Goal: Task Accomplishment & Management: Manage account settings

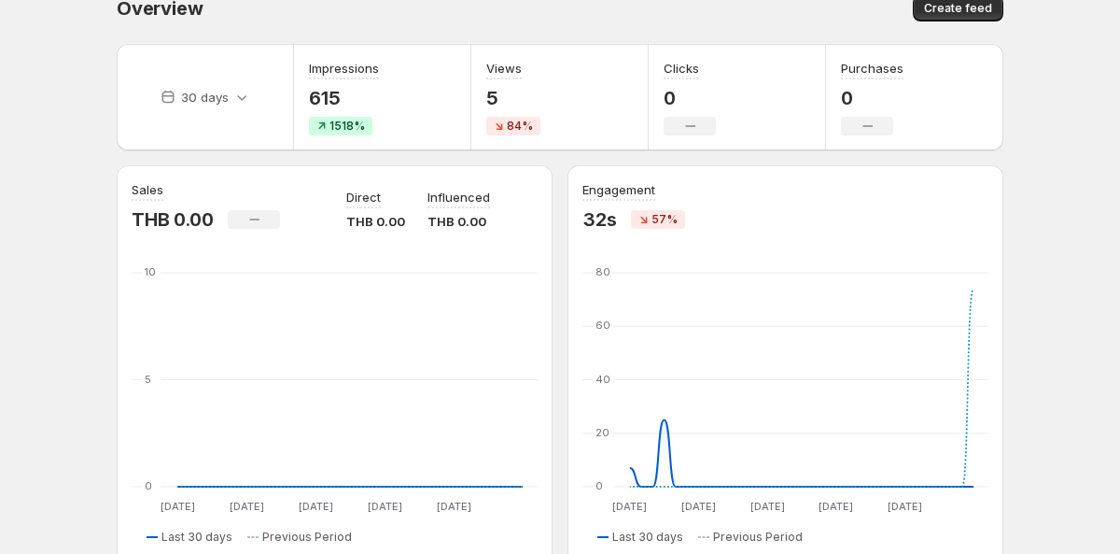
scroll to position [28, 0]
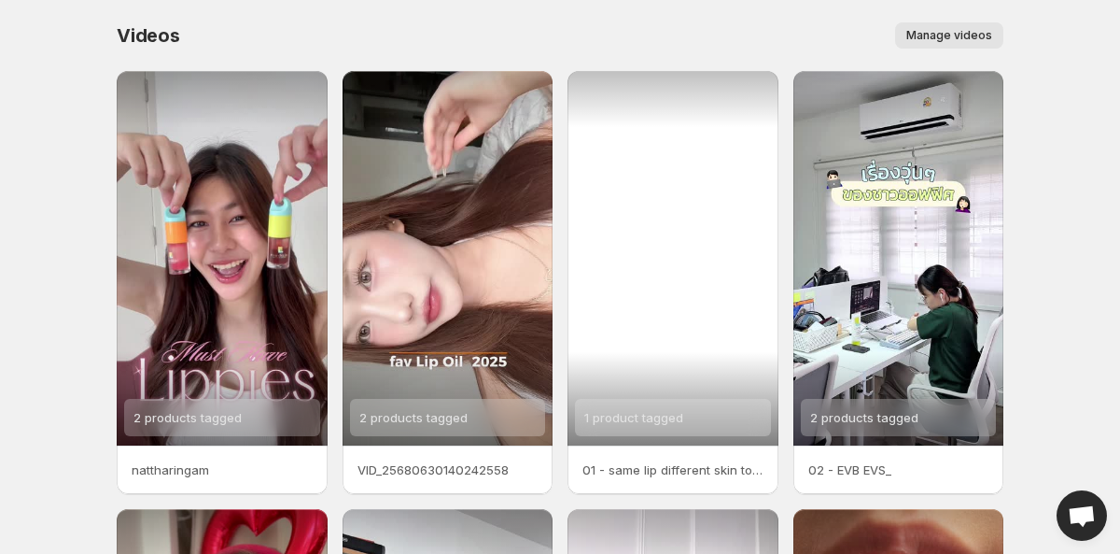
scroll to position [464, 0]
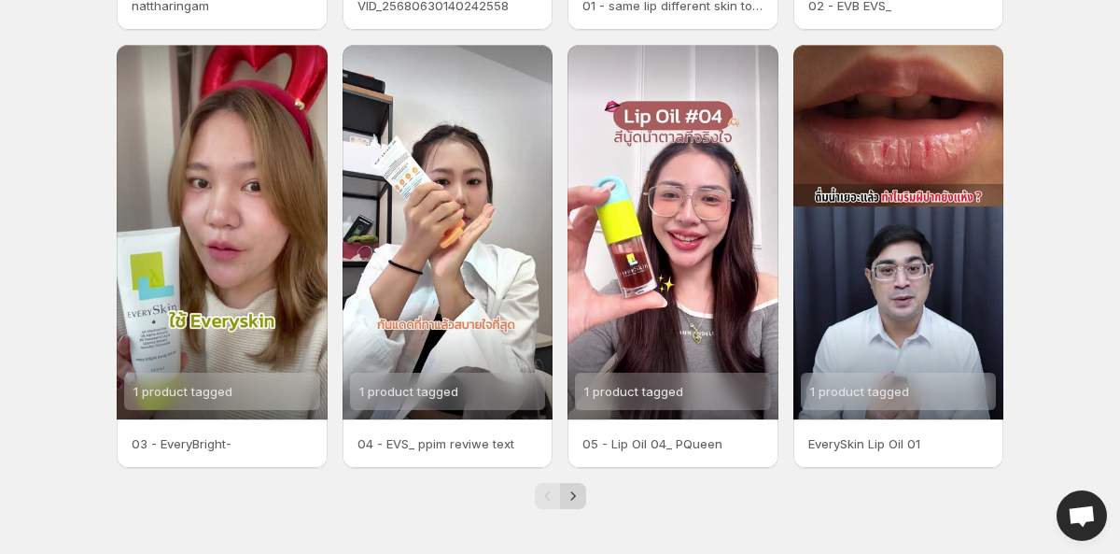
click at [572, 493] on icon "Next" at bounding box center [572, 495] width 5 height 8
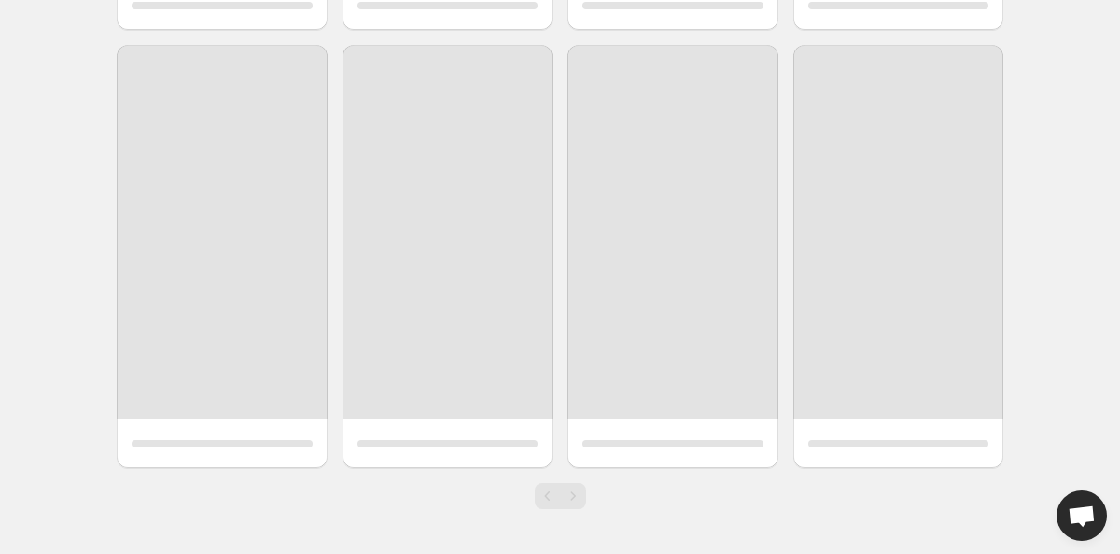
scroll to position [26, 0]
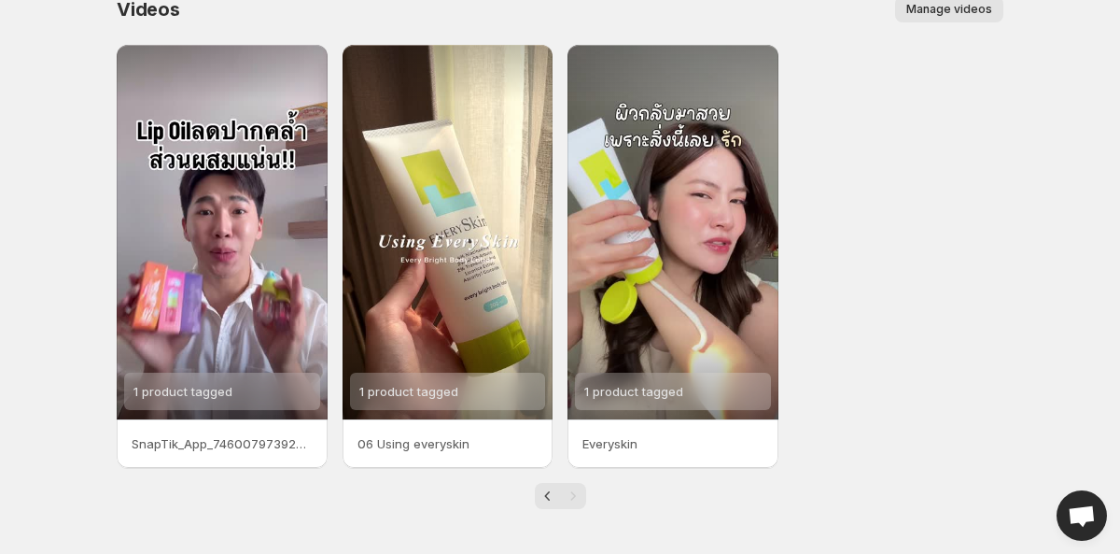
click at [955, 13] on span "Manage videos" at bounding box center [949, 9] width 86 height 15
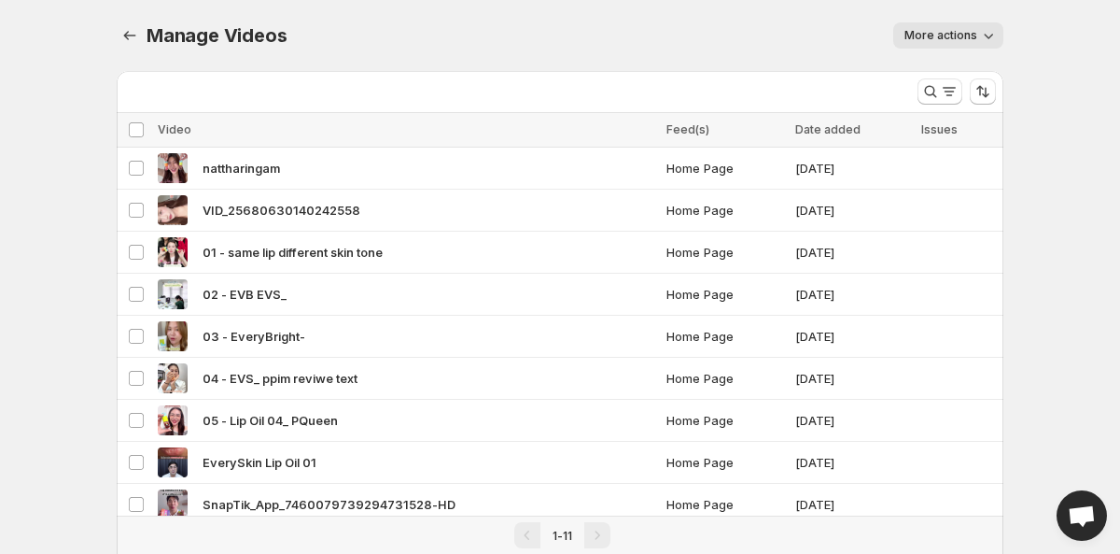
click at [976, 34] on span "More actions" at bounding box center [941, 35] width 73 height 15
click at [258, 162] on span "nattharingam" at bounding box center [241, 168] width 77 height 19
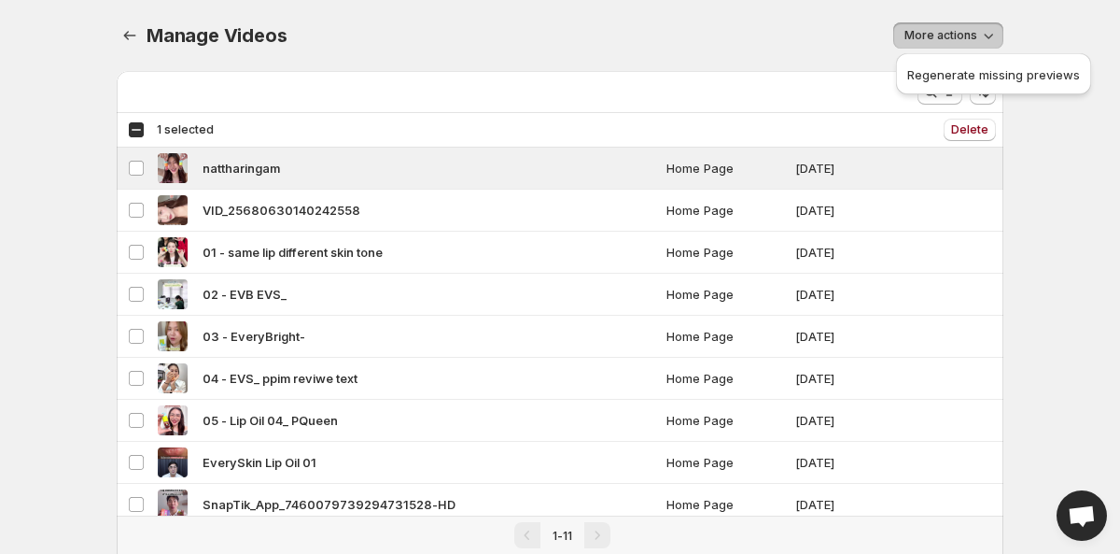
click at [784, 42] on div "More actions" at bounding box center [656, 35] width 695 height 26
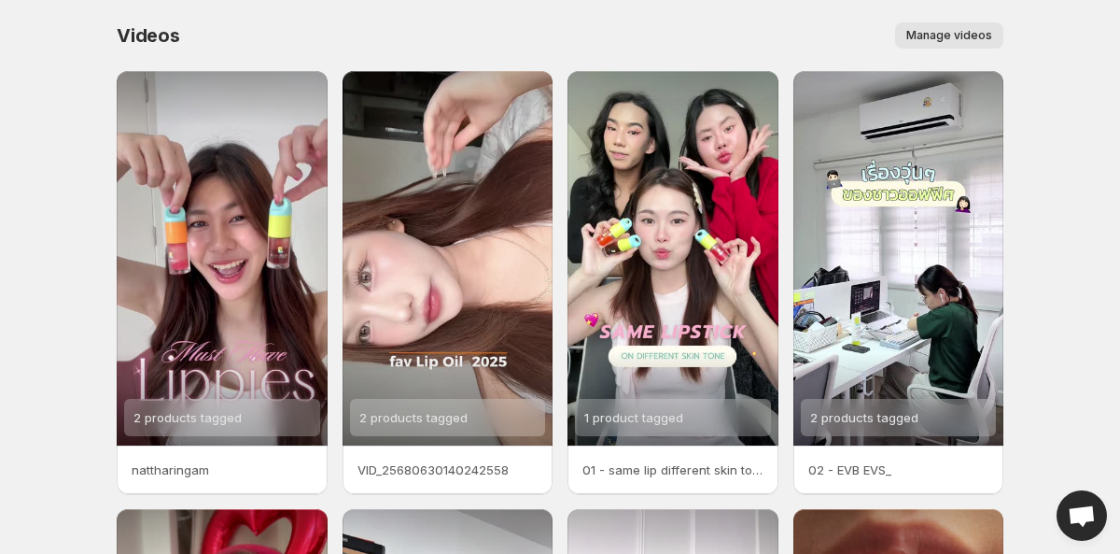
click at [753, 19] on div "Videos. This page is ready Videos Manage videos More actions Manage videos" at bounding box center [560, 35] width 887 height 71
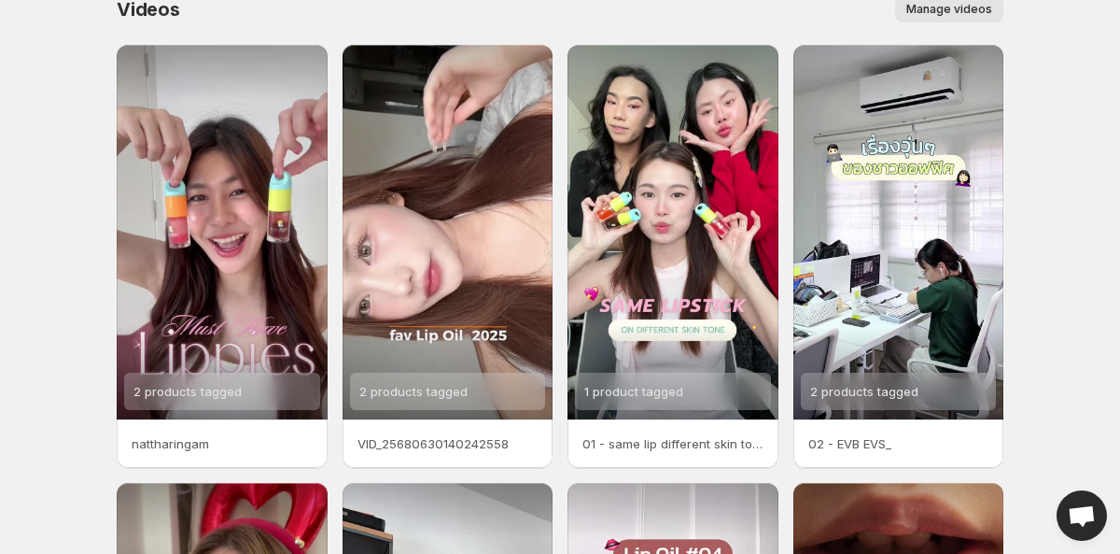
scroll to position [30, 0]
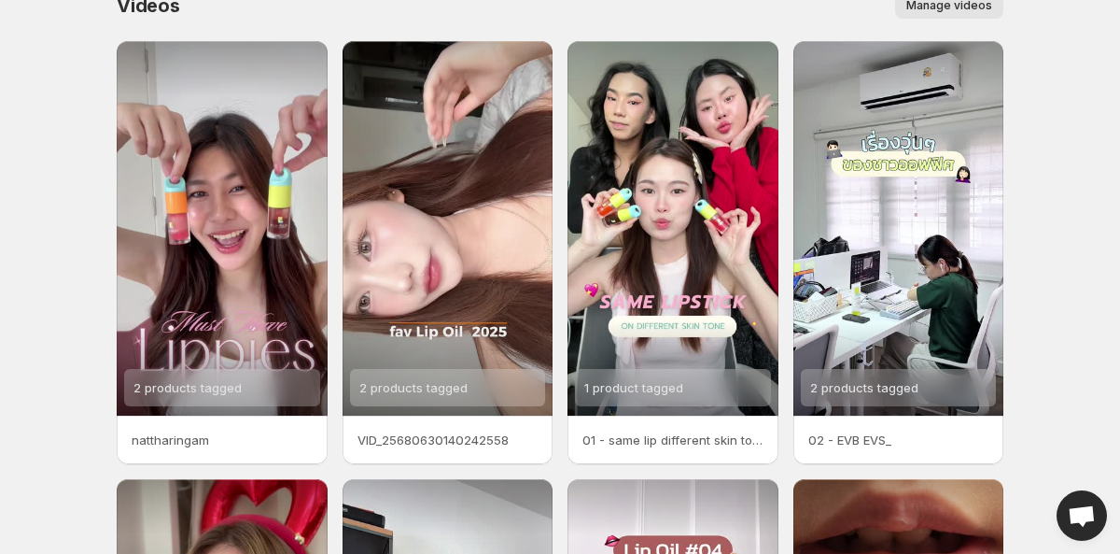
click at [1051, 320] on body "Home Feeds Videos Subscription Settings Videos. This page is ready Videos Manag…" at bounding box center [560, 247] width 1120 height 554
click at [962, 7] on span "Manage videos" at bounding box center [949, 5] width 86 height 15
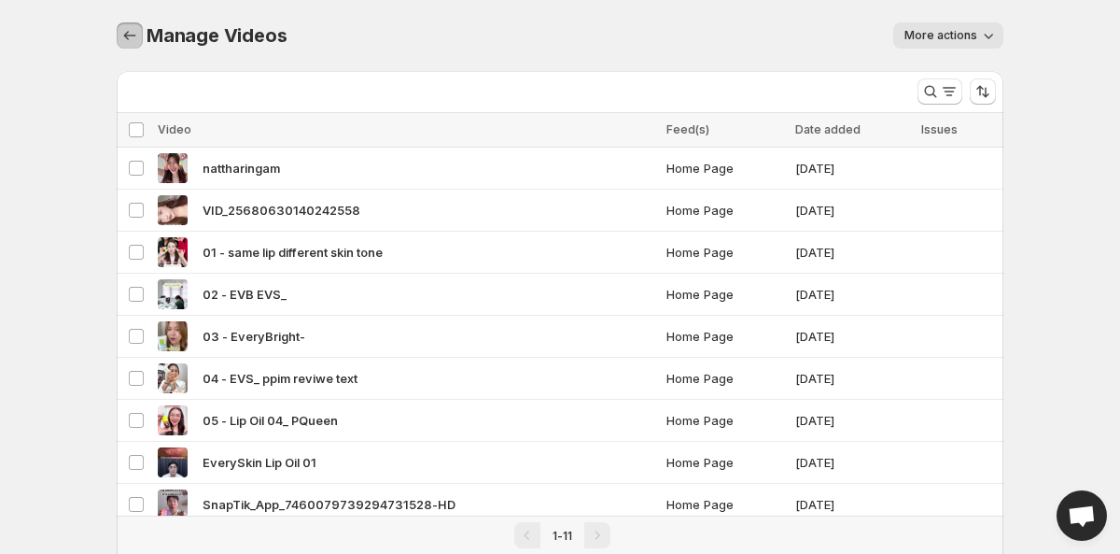
click at [125, 41] on icon "Manage Videos" at bounding box center [129, 35] width 19 height 19
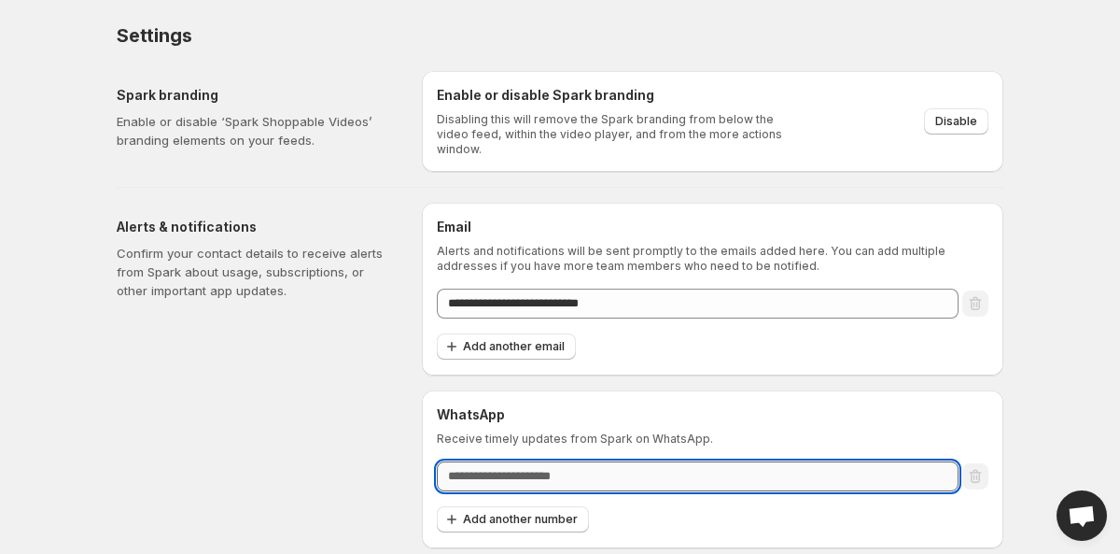
click at [518, 467] on input "text" at bounding box center [698, 476] width 522 height 30
drag, startPoint x: 617, startPoint y: 471, endPoint x: 432, endPoint y: 471, distance: 184.8
click at [432, 471] on div "WhatsApp Receive timely updates from Spark on WhatsApp. Add another number" at bounding box center [713, 469] width 582 height 158
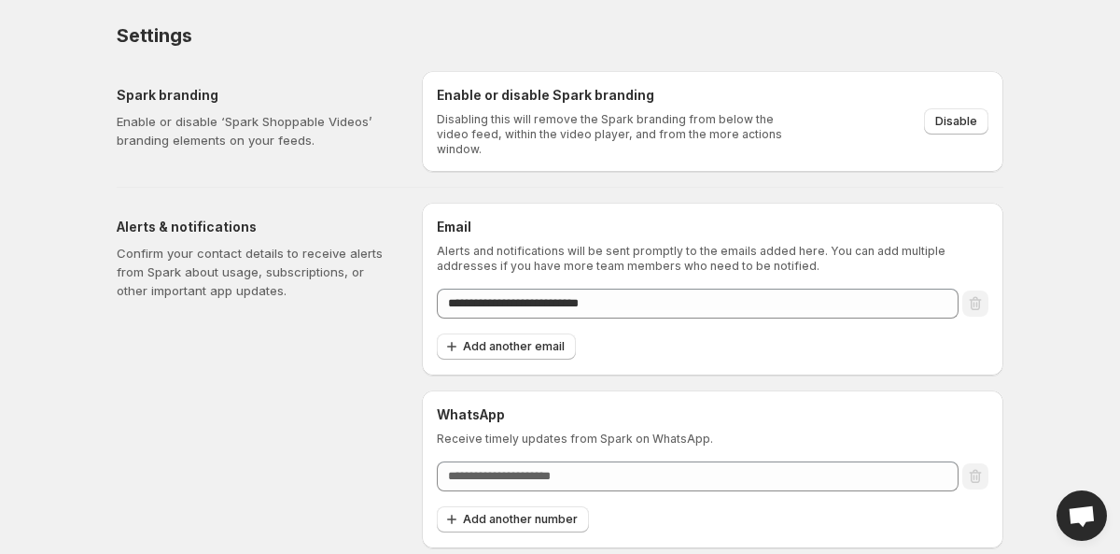
click at [329, 443] on div "Alerts & notifications Confirm your contact details to receive alerts from Spar…" at bounding box center [262, 375] width 290 height 345
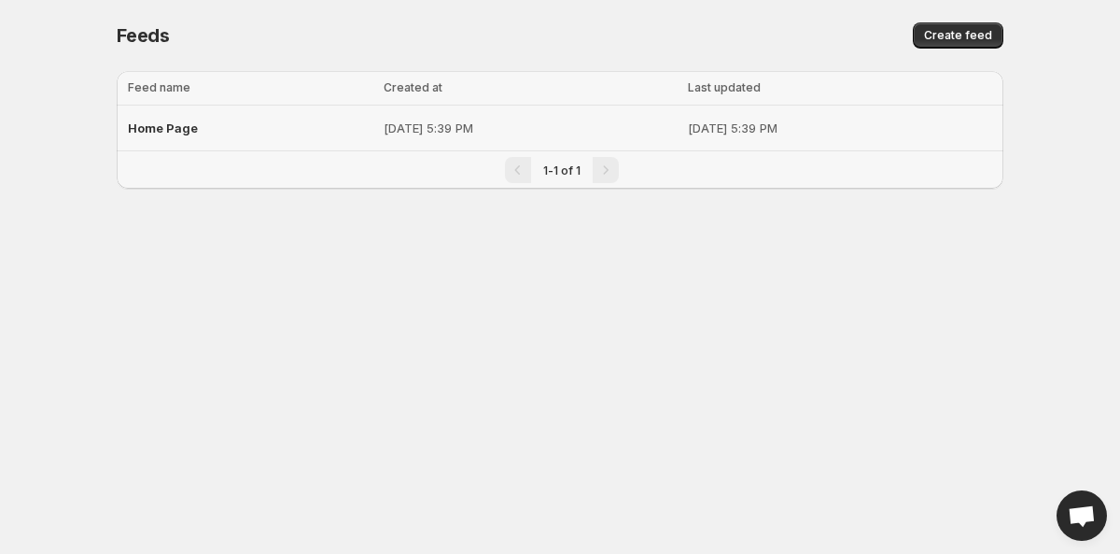
click at [180, 123] on span "Home Page" at bounding box center [163, 127] width 70 height 15
